Goal: Task Accomplishment & Management: Use online tool/utility

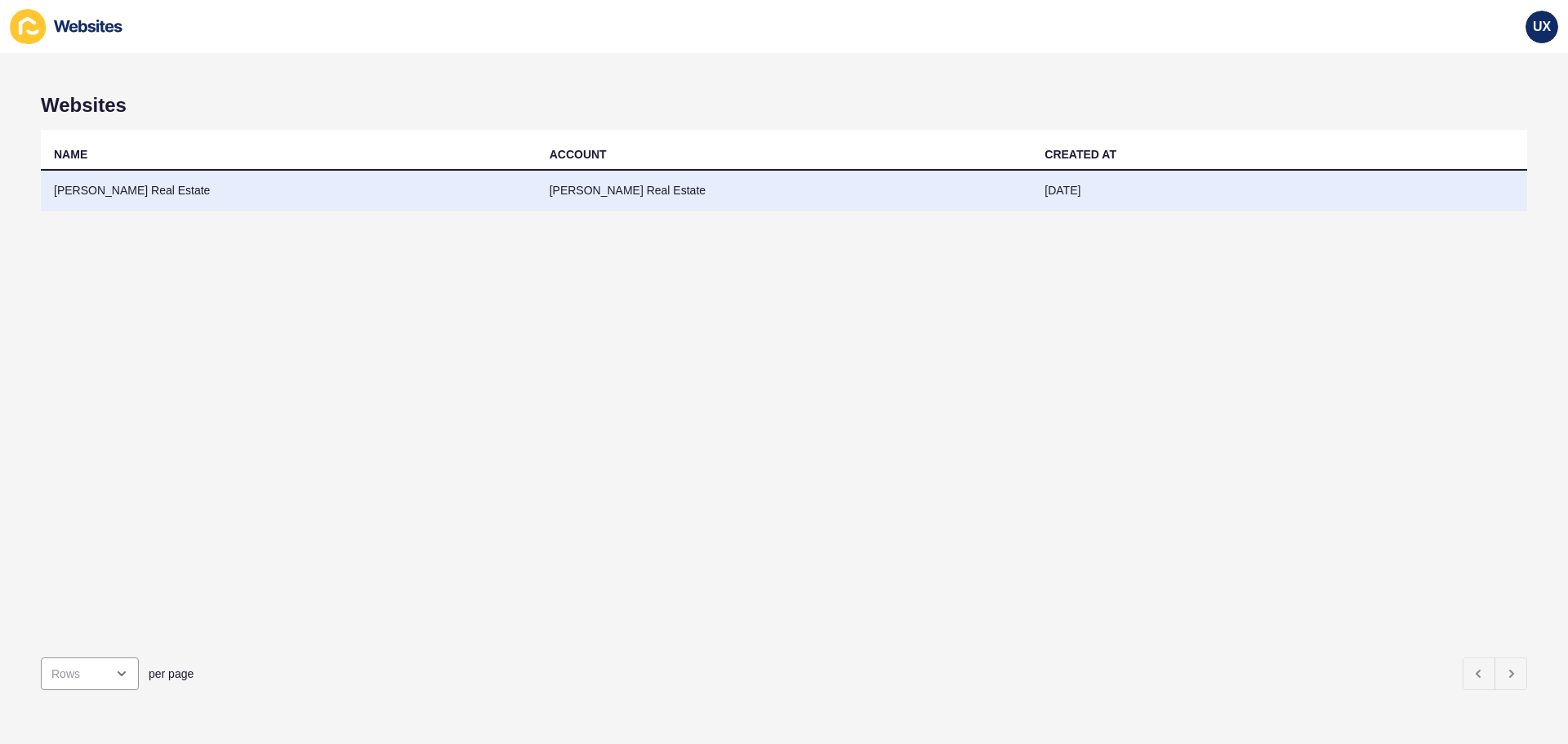
click at [610, 191] on td "[PERSON_NAME] Real Estate" at bounding box center [784, 190] width 495 height 40
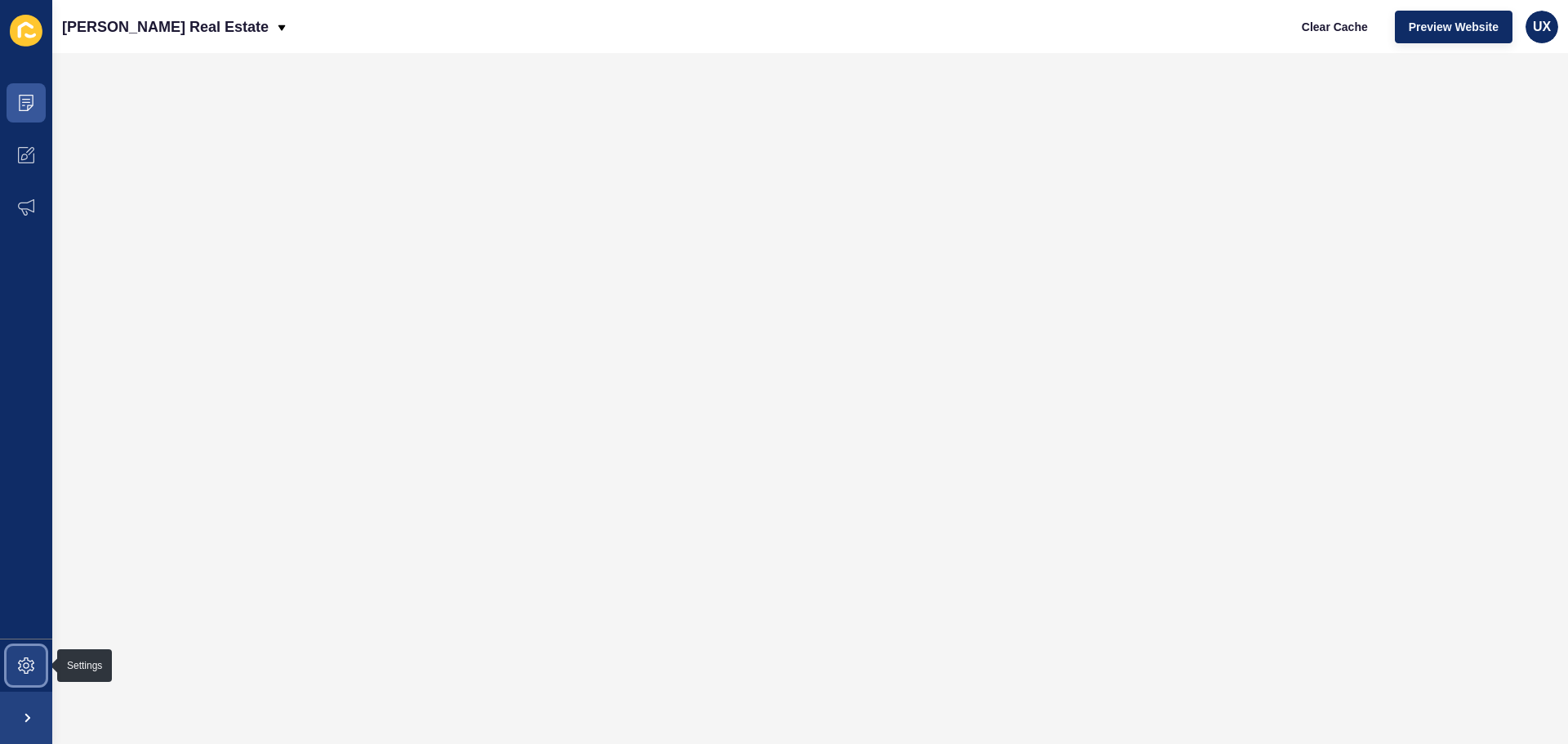
click at [12, 676] on span at bounding box center [26, 665] width 52 height 52
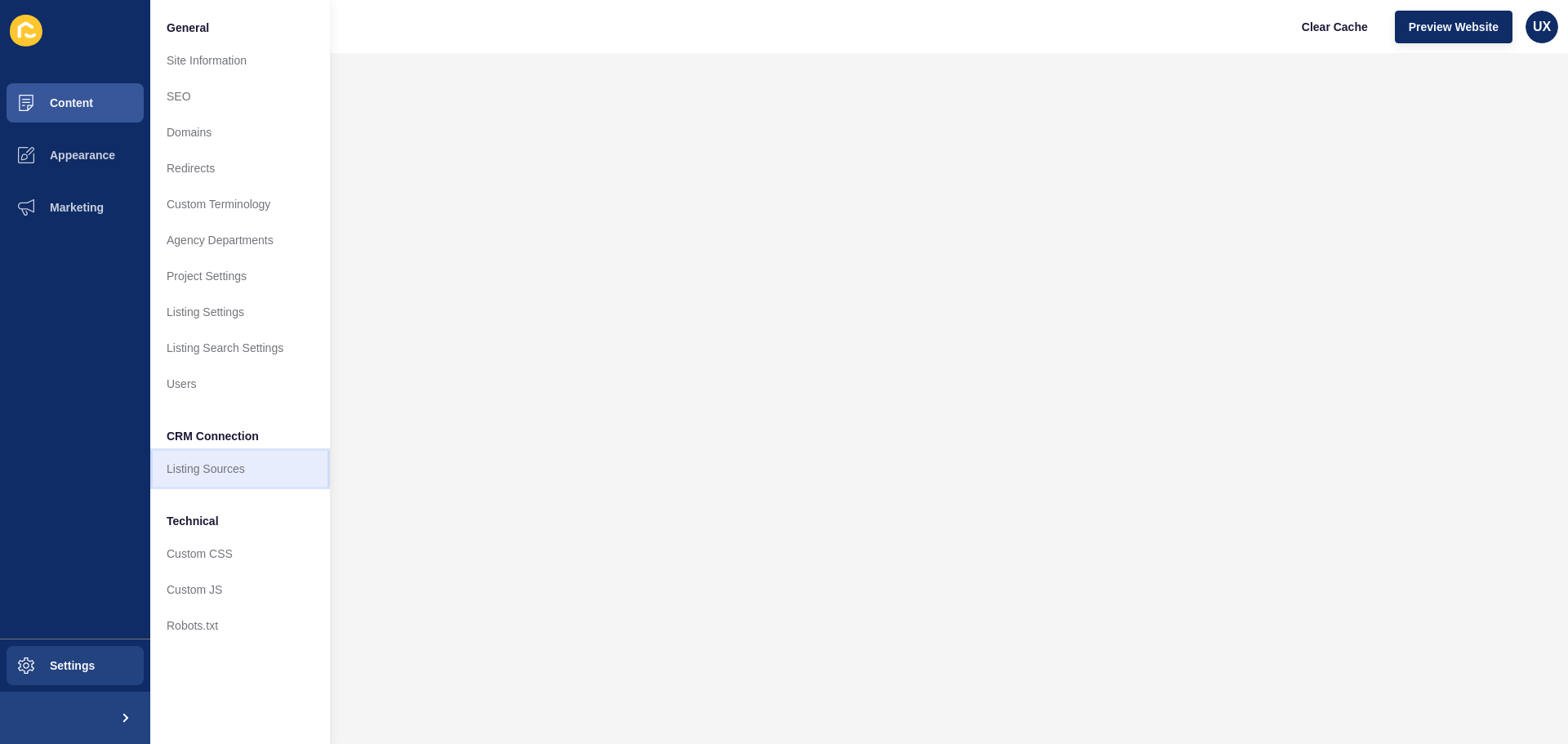
click at [217, 471] on link "Listing Sources" at bounding box center [240, 469] width 180 height 36
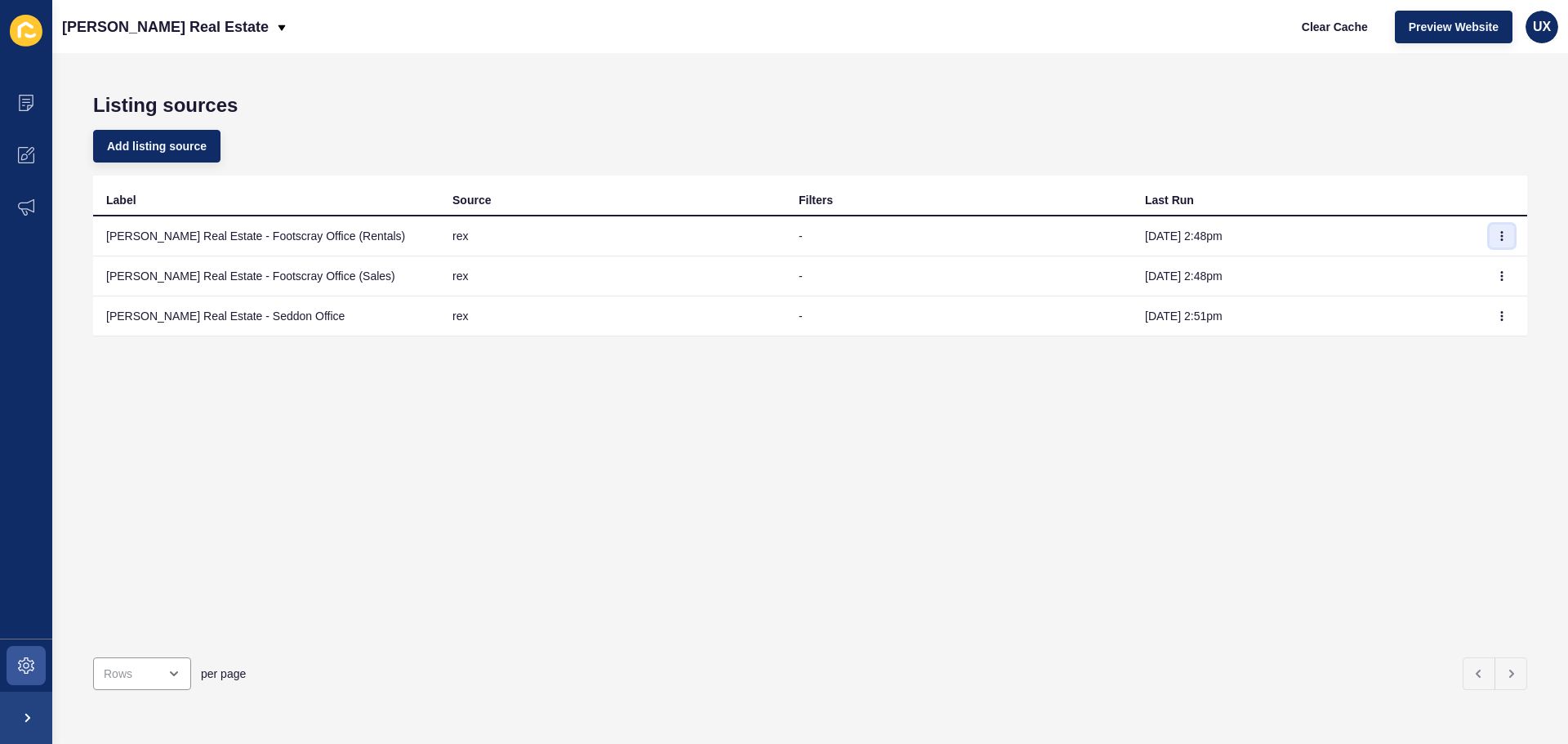
click at [1495, 231] on button "button" at bounding box center [1501, 236] width 25 height 23
click at [1453, 272] on link "Sync now" at bounding box center [1444, 269] width 114 height 36
click at [1497, 281] on icon "button" at bounding box center [1501, 276] width 10 height 10
click at [1416, 311] on link "Sync now" at bounding box center [1444, 309] width 114 height 36
